Goal: Complete application form

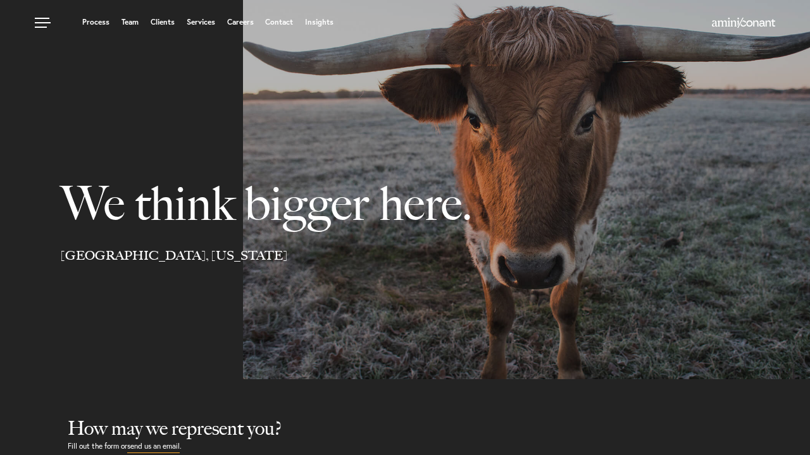
select select "Austin"
select select "Business and Civil Litigation"
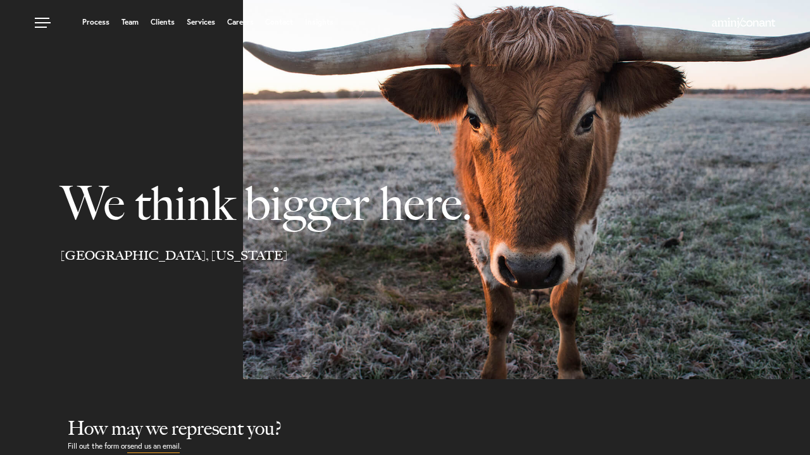
select select "Austin"
select select "Business and Civil Litigation"
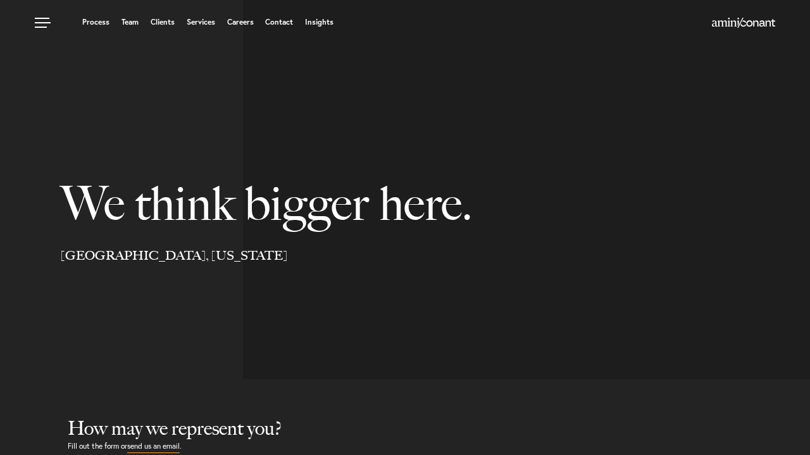
select select "Austin"
select select "Business and Civil Litigation"
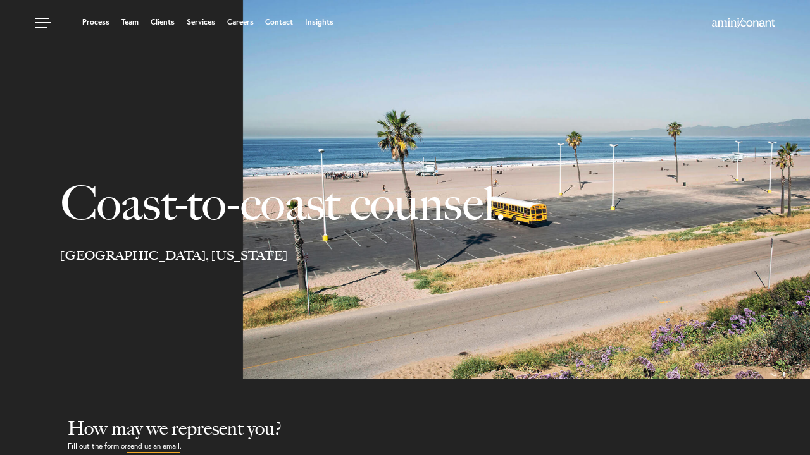
scroll to position [474, 0]
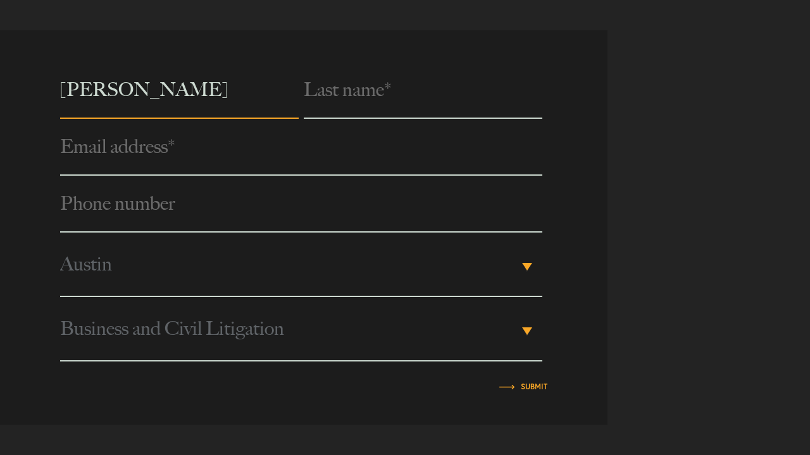
type input "[PERSON_NAME]"
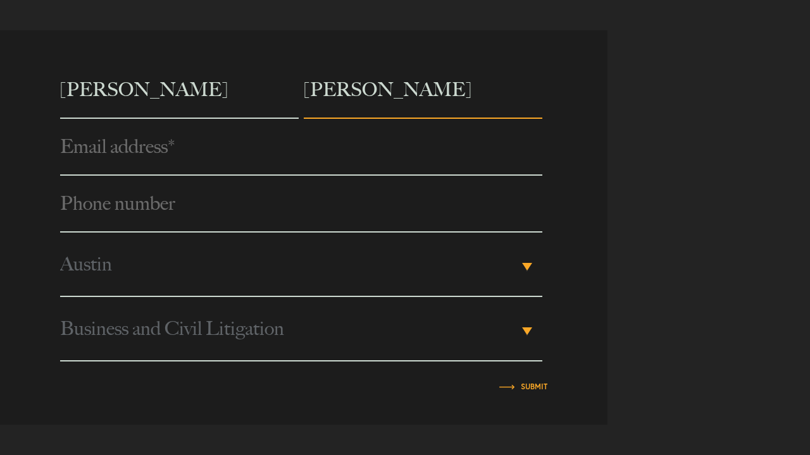
type input "Stela James"
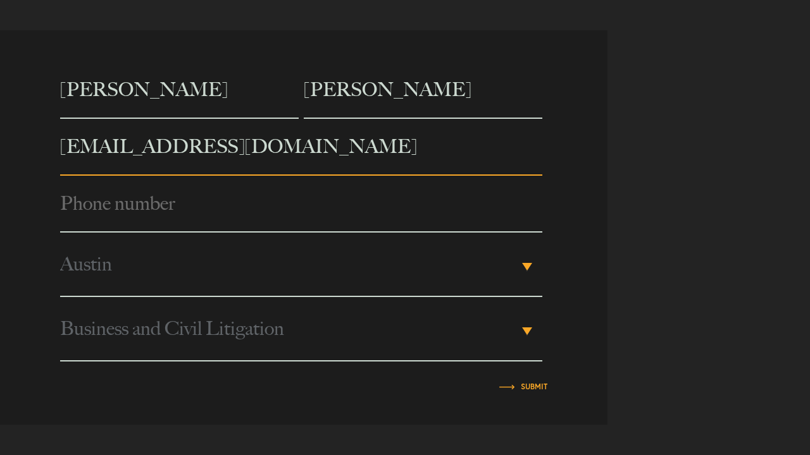
type input "stela@vas4hire.com"
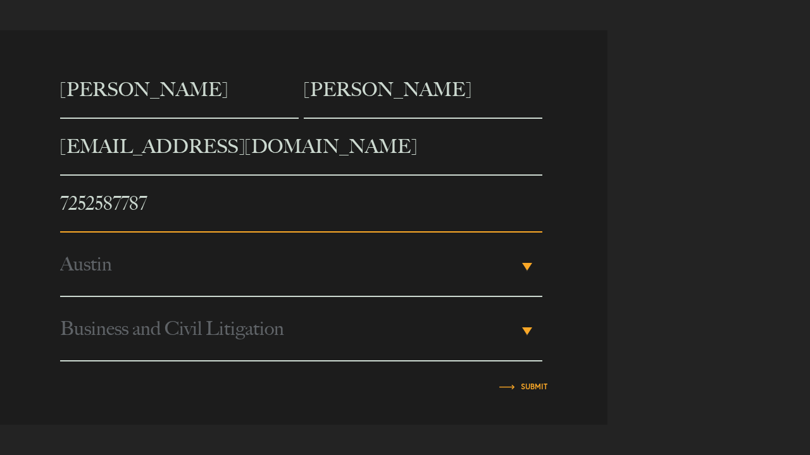
type input "7252587787"
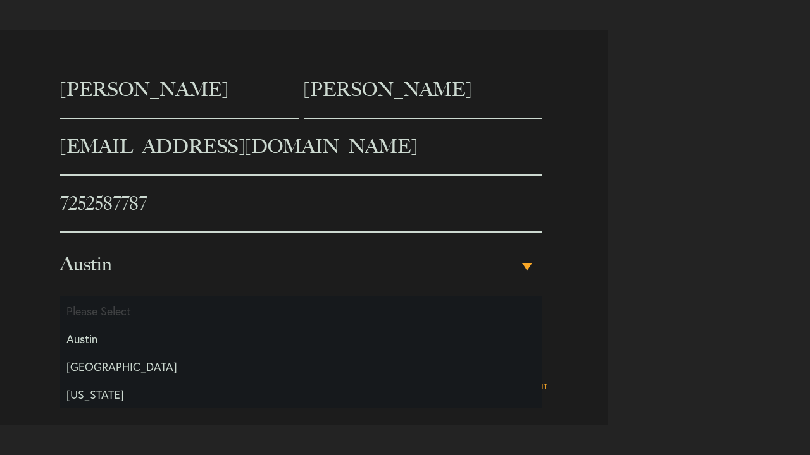
type input "Stela James"
select select "Something Else"
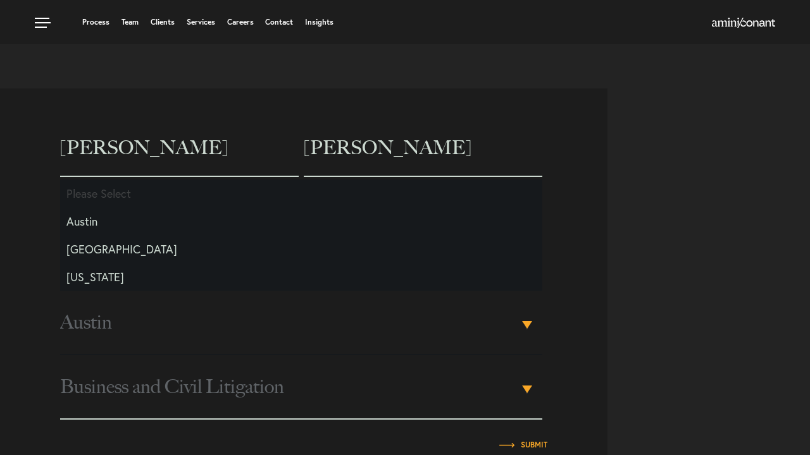
scroll to position [410, 0]
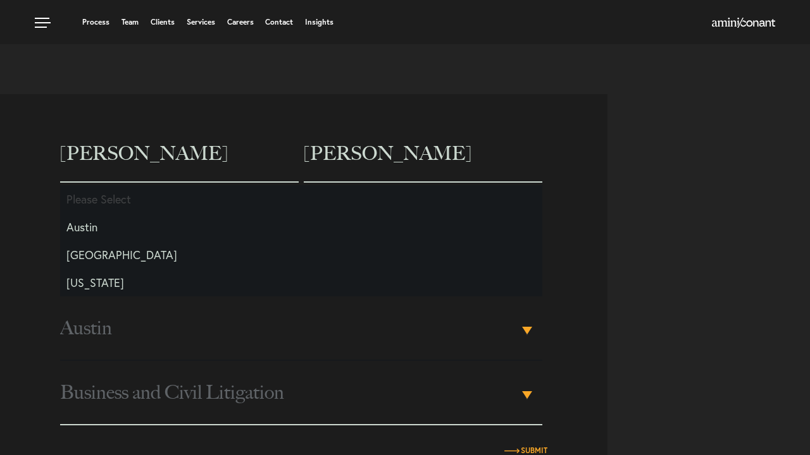
click at [533, 452] on input "Submit" at bounding box center [534, 451] width 27 height 8
